Goal: Information Seeking & Learning: Learn about a topic

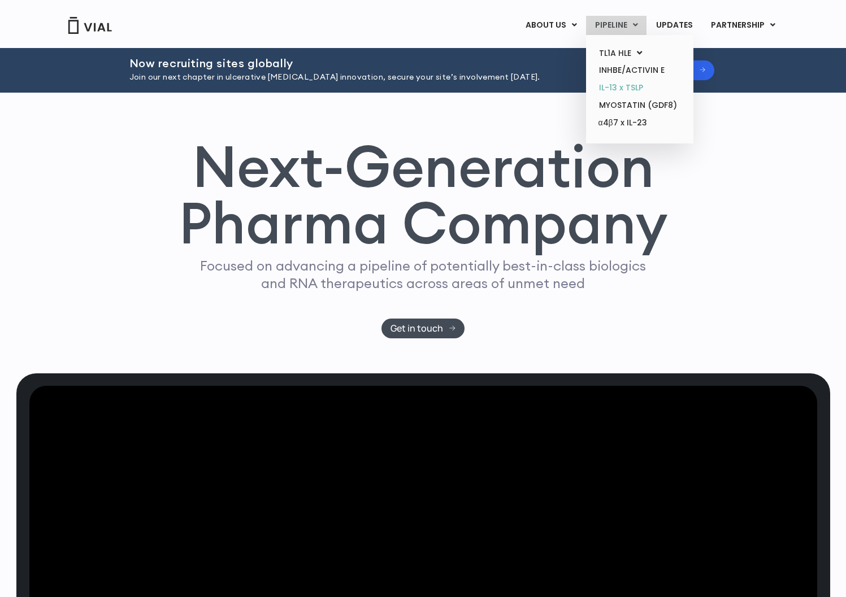
click at [633, 88] on link "IL-13 x TSLP" at bounding box center [639, 88] width 99 height 18
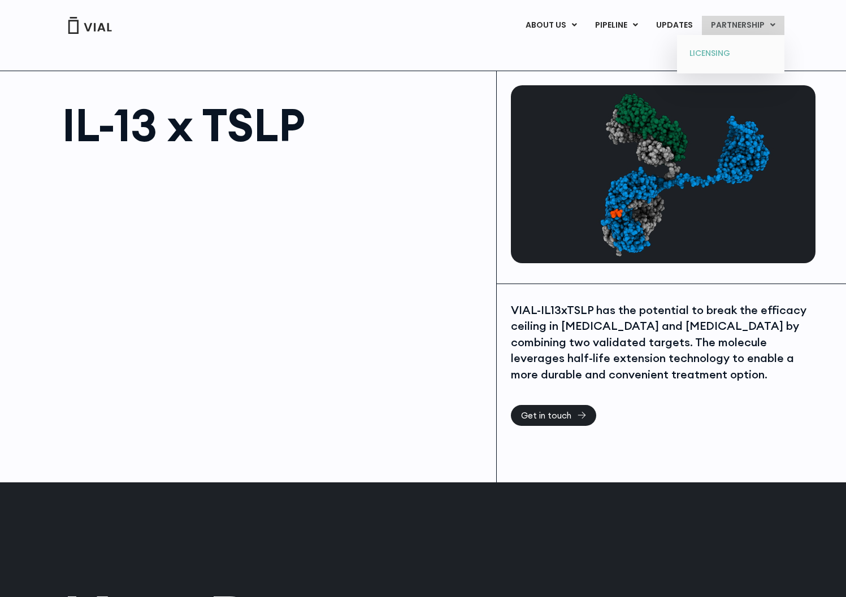
click at [713, 49] on link "LICENSING" at bounding box center [730, 54] width 99 height 18
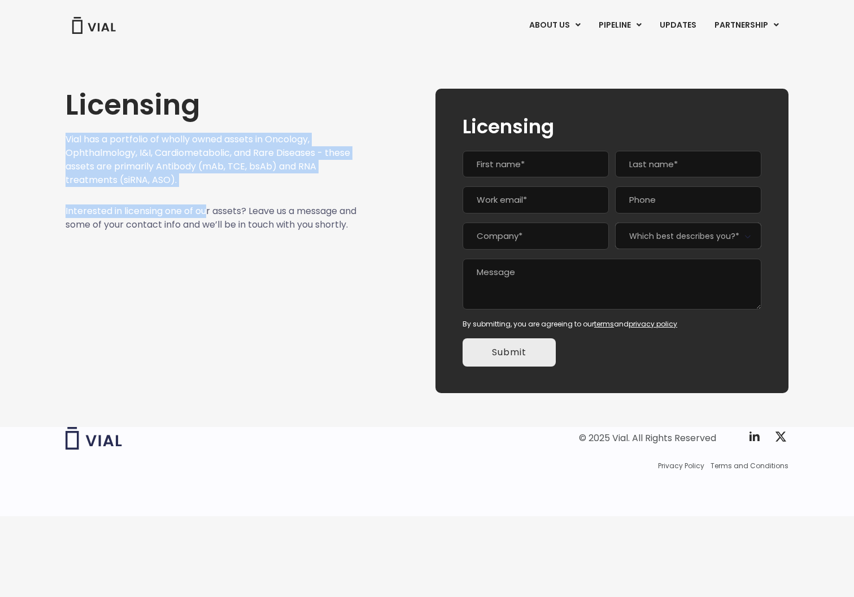
drag, startPoint x: 205, startPoint y: 183, endPoint x: 203, endPoint y: 198, distance: 15.9
click at [209, 210] on div "Licensing Vial has a portfolio of wholly owned assets in Oncology, Ophthalmolog…" at bounding box center [212, 241] width 292 height 305
click at [203, 198] on div at bounding box center [212, 196] width 292 height 18
drag, startPoint x: 200, startPoint y: 184, endPoint x: 210, endPoint y: 210, distance: 27.9
click at [210, 210] on div "Licensing Vial has a portfolio of wholly owned assets in Oncology, Ophthalmolog…" at bounding box center [212, 241] width 292 height 305
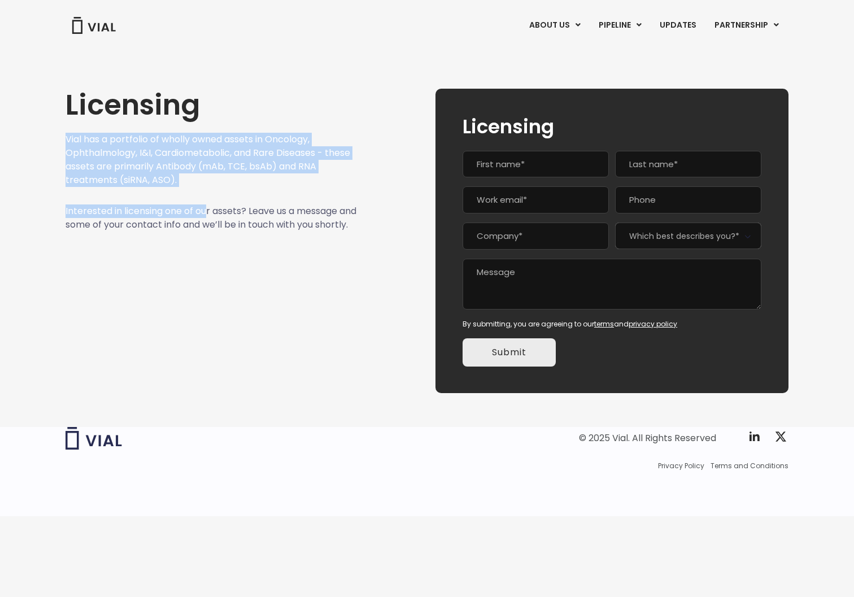
click at [208, 210] on p "Interested in licensing one of our assets? Leave us a message and some of your …" at bounding box center [212, 218] width 292 height 27
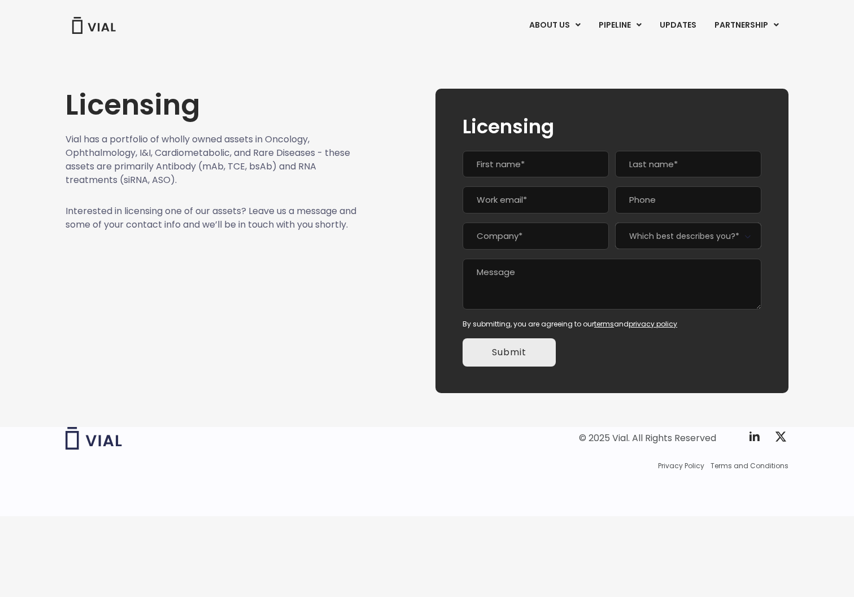
drag, startPoint x: 190, startPoint y: 241, endPoint x: 169, endPoint y: 251, distance: 23.5
click at [169, 251] on div "Licensing Vial has a portfolio of wholly owned assets in Oncology, Ophthalmolog…" at bounding box center [212, 241] width 292 height 305
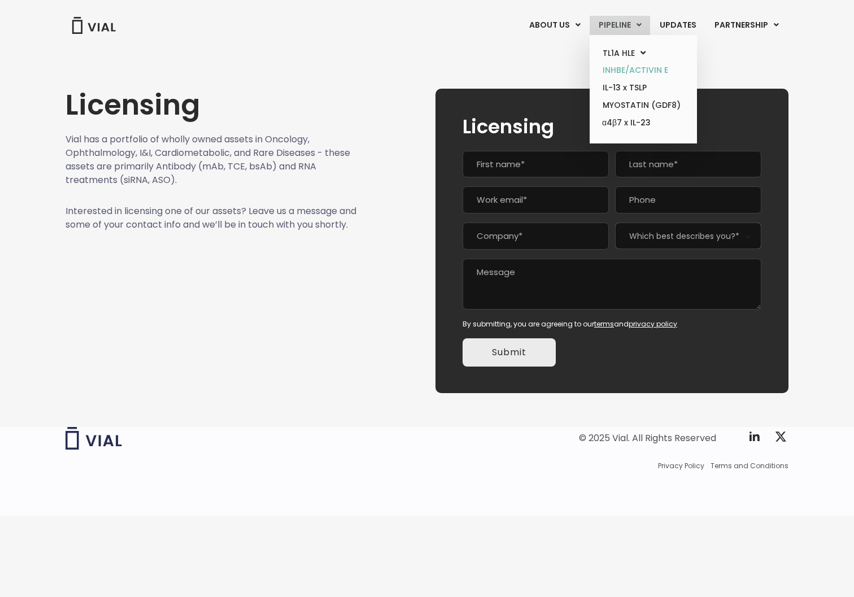
click at [654, 69] on link "INHBE/ACTIVIN E" at bounding box center [643, 71] width 99 height 18
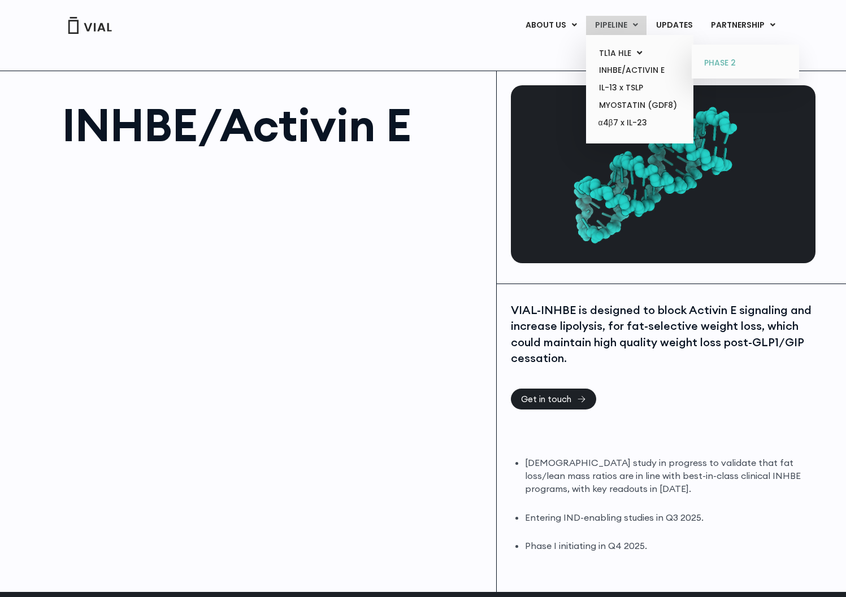
click at [731, 63] on link "PHASE 2" at bounding box center [745, 63] width 99 height 18
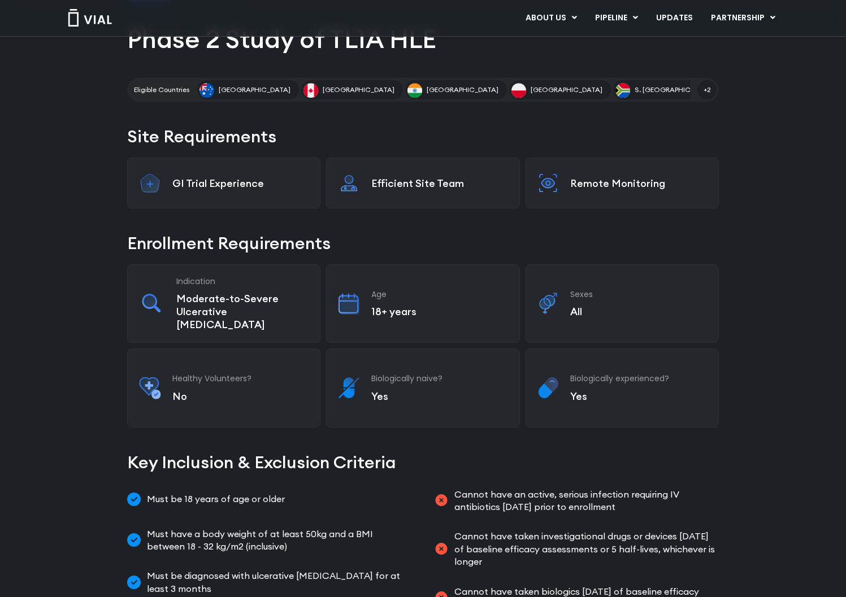
scroll to position [170, 0]
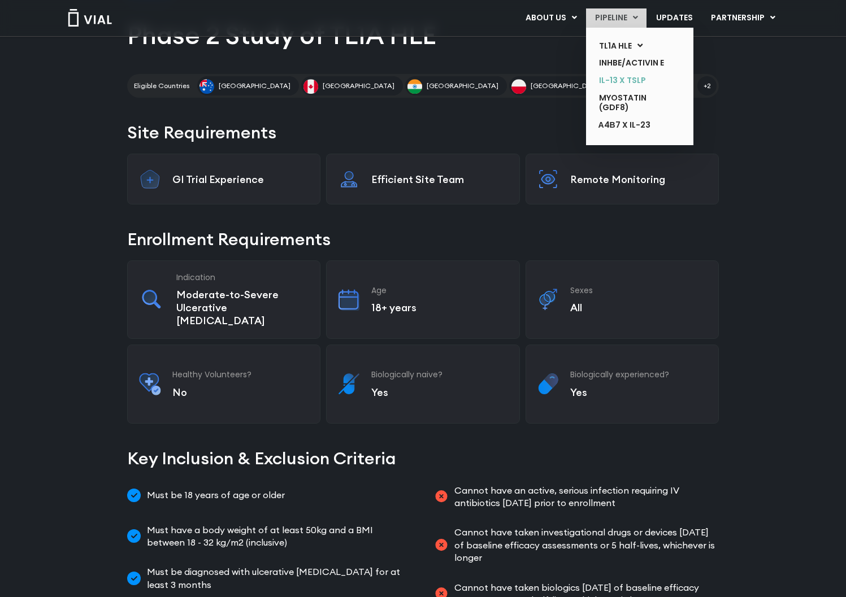
click at [629, 88] on link "IL-13 x TSLP" at bounding box center [631, 81] width 82 height 18
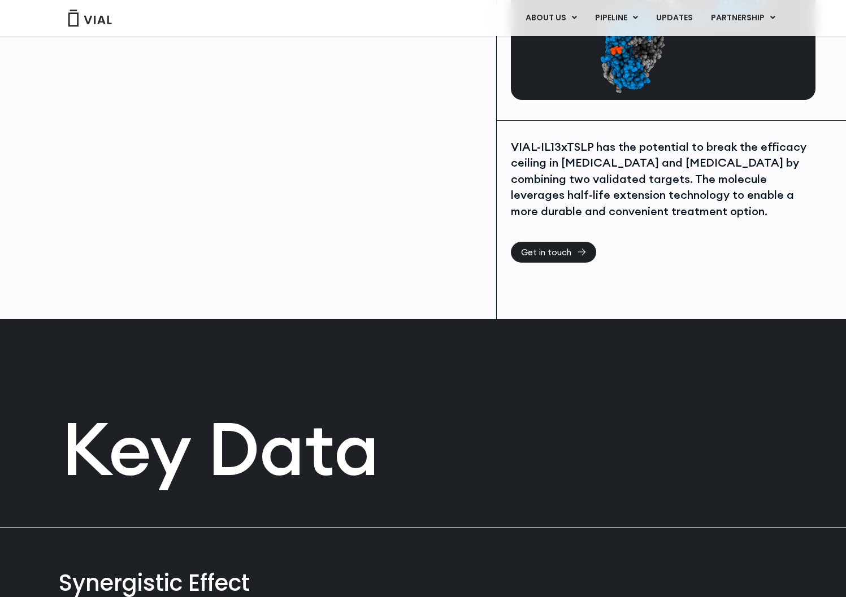
scroll to position [170, 0]
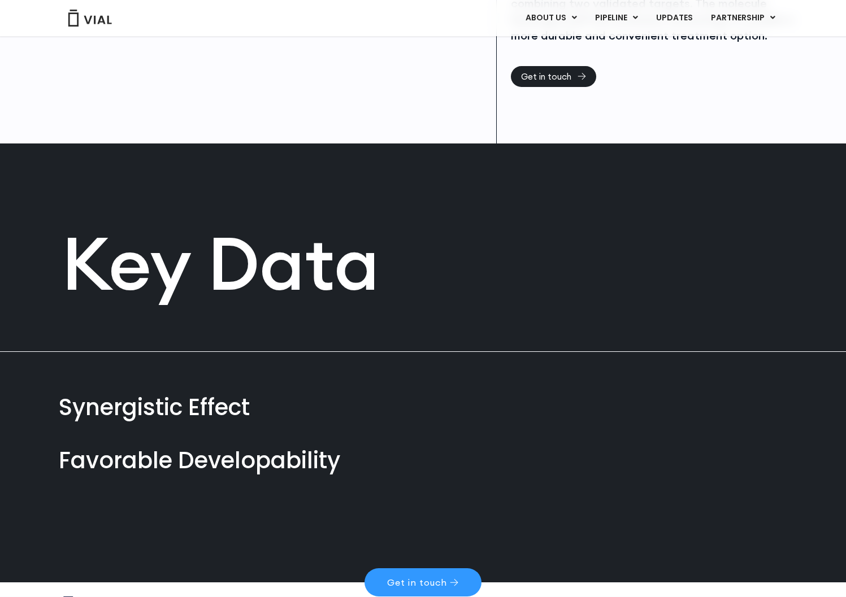
click at [275, 385] on div "Synergistic Effect Maximally inhibits CCL17 production as compared to marketed …" at bounding box center [423, 406] width 729 height 53
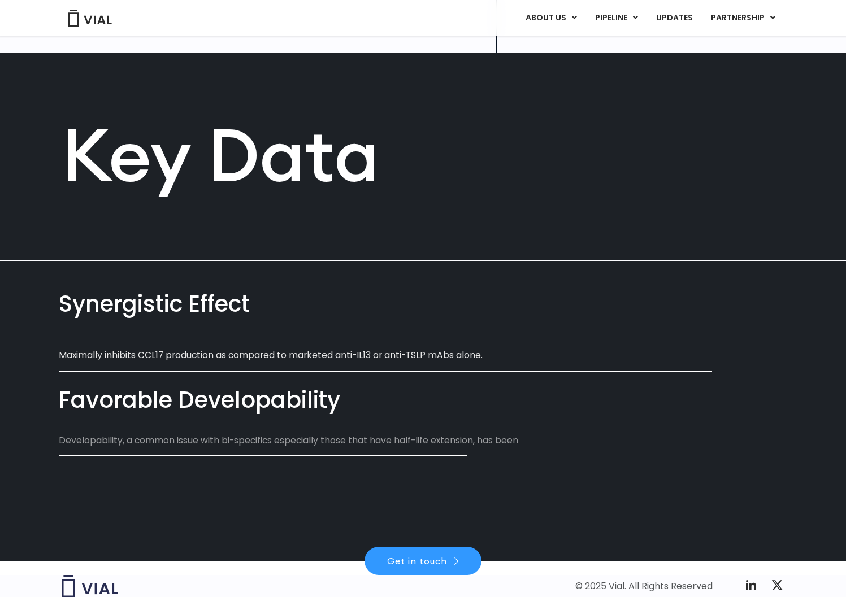
scroll to position [443, 0]
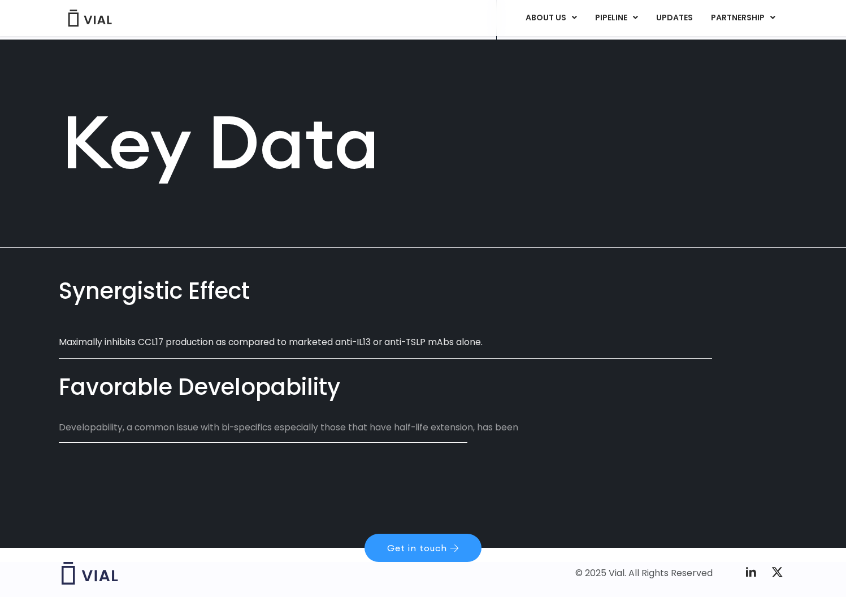
click at [141, 294] on div "Synergistic Effect" at bounding box center [423, 291] width 729 height 32
click at [142, 396] on div "Favorable Developability" at bounding box center [423, 387] width 729 height 32
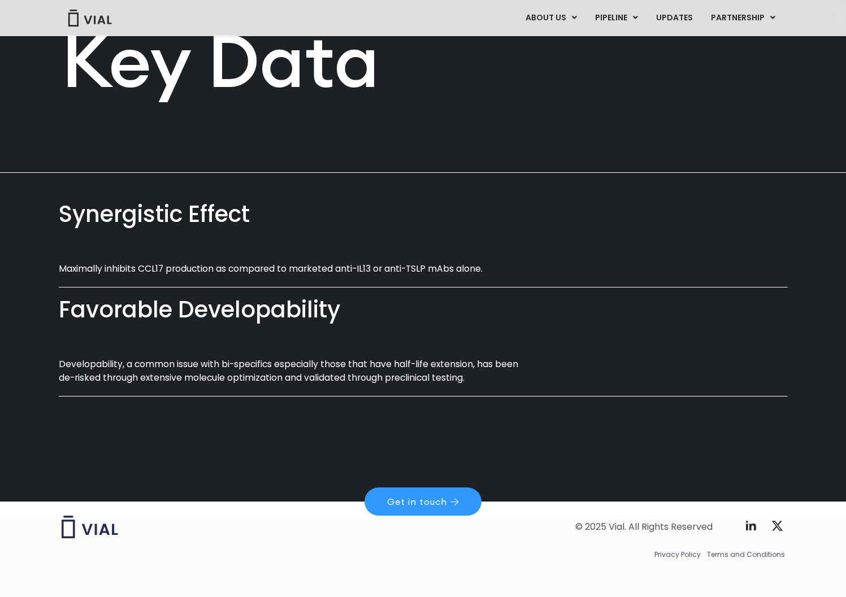
scroll to position [527, 0]
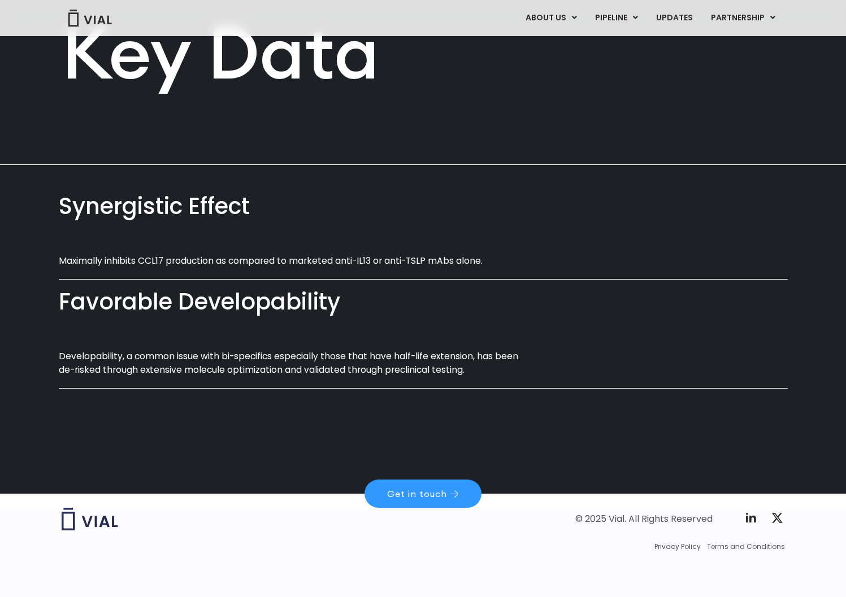
click at [464, 171] on section "Synergistic Effect Maximally inhibits CCL17 production as compared to marketed …" at bounding box center [423, 281] width 729 height 233
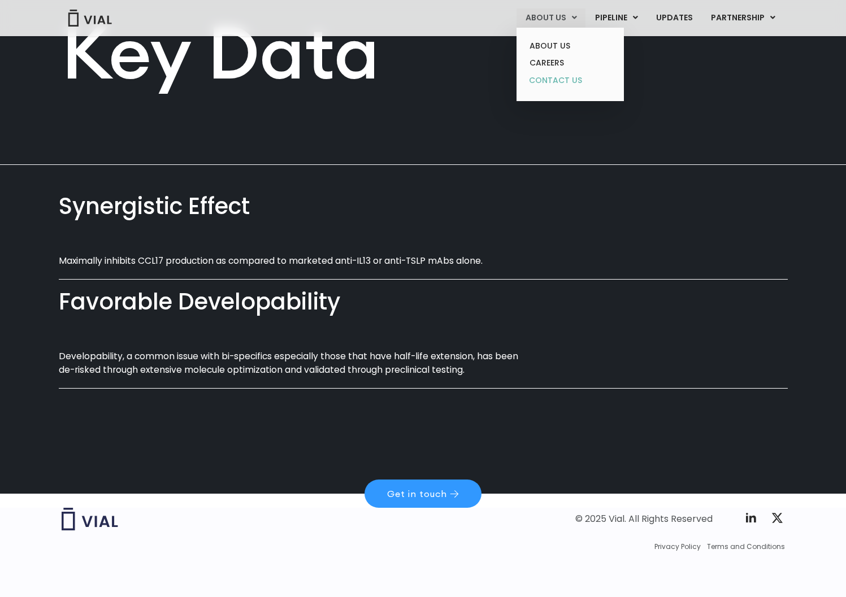
click at [551, 75] on link "CONTACT US" at bounding box center [569, 81] width 99 height 18
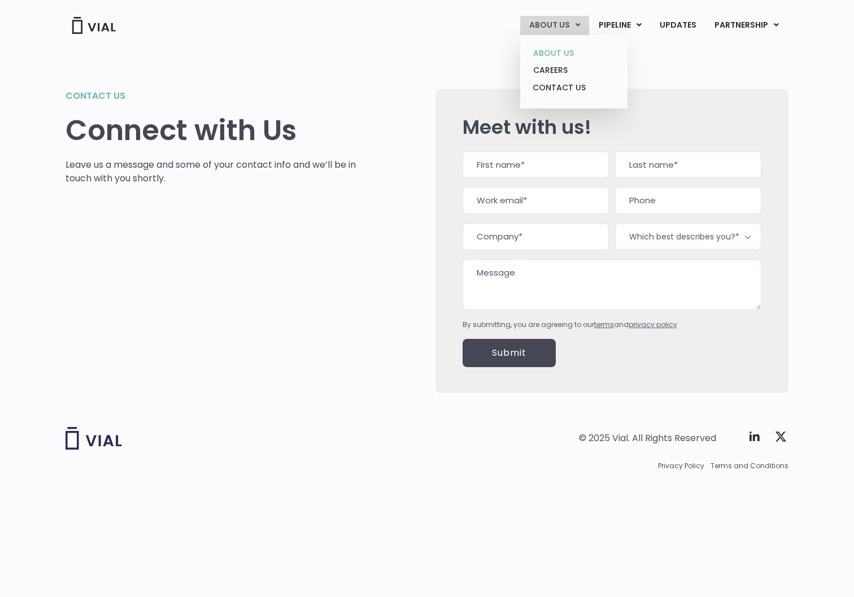
click at [553, 50] on link "ABOUT US" at bounding box center [573, 54] width 99 height 18
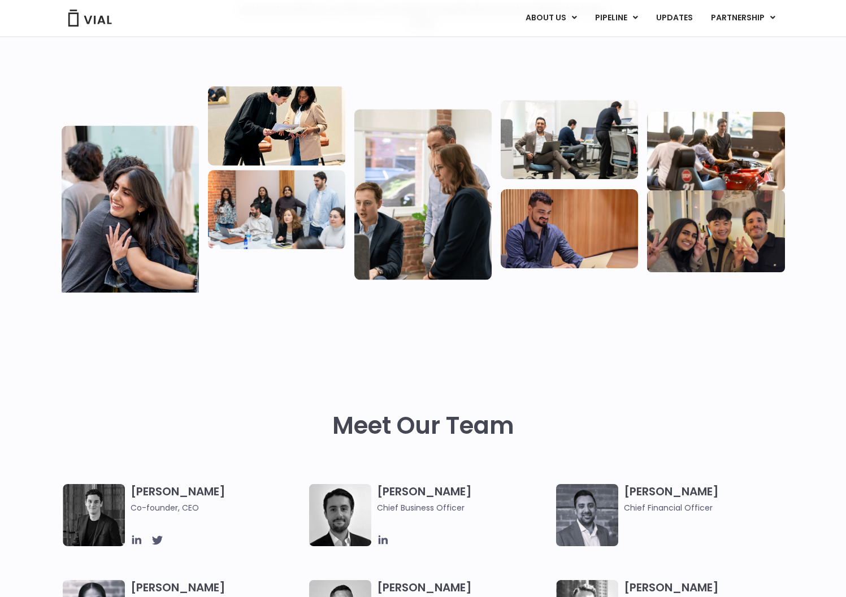
scroll to position [285, 0]
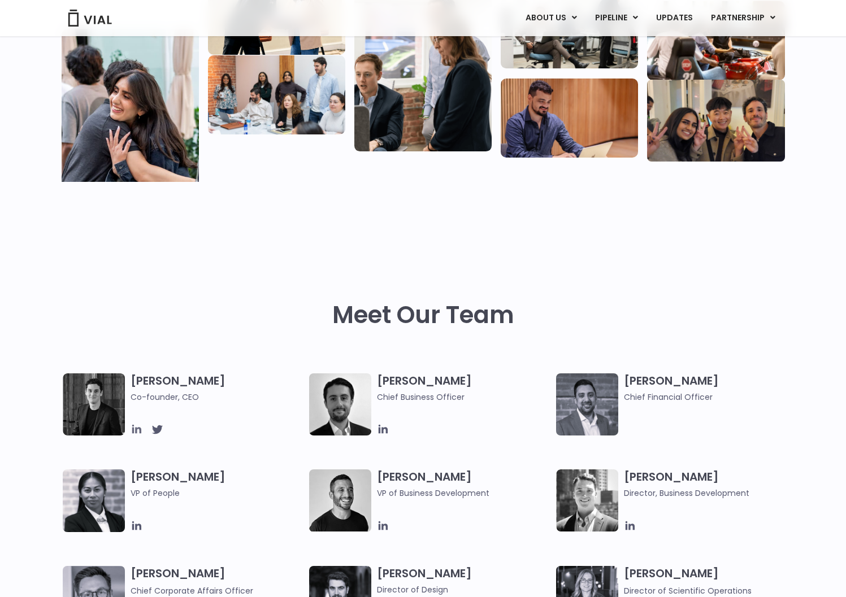
click at [138, 431] on icon at bounding box center [137, 429] width 12 height 12
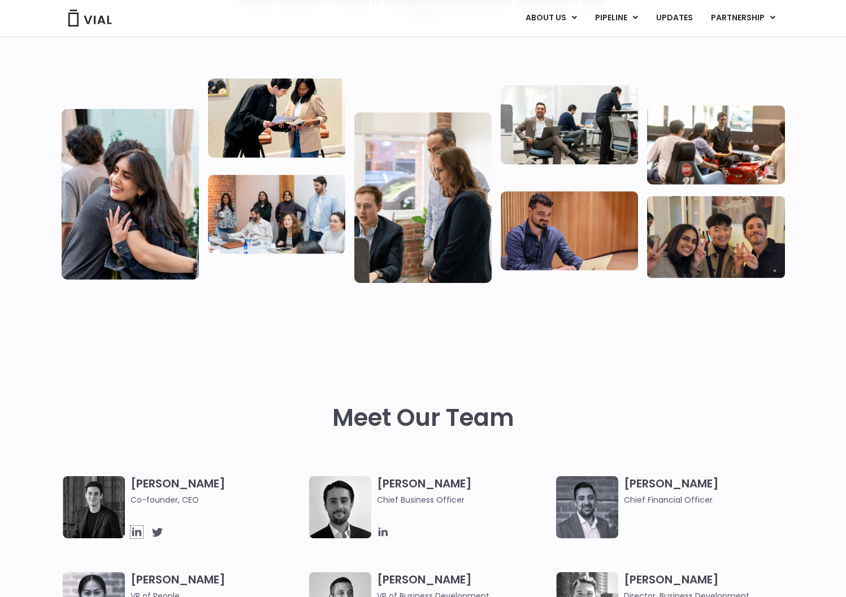
scroll to position [0, 0]
